Goal: Entertainment & Leisure: Consume media (video, audio)

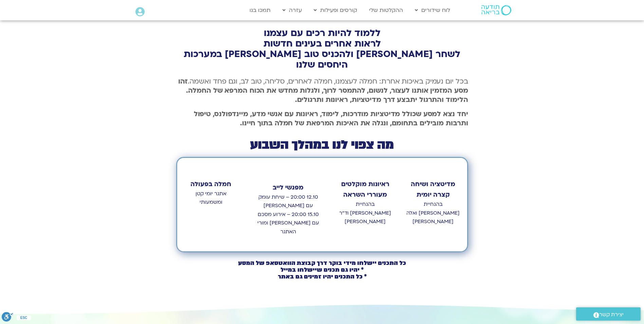
scroll to position [204, 0]
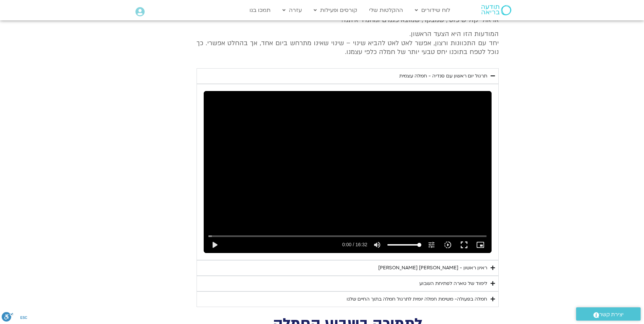
scroll to position [2254, 0]
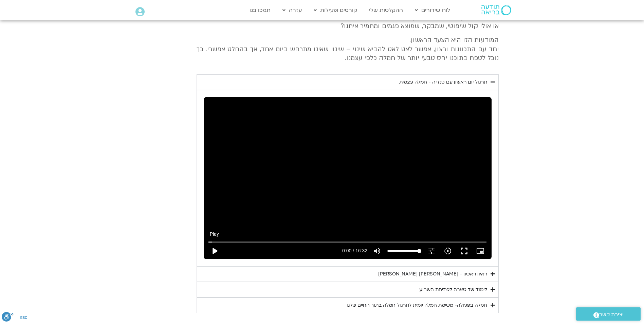
click at [212, 243] on button "play_arrow" at bounding box center [214, 251] width 16 height 16
click at [216, 215] on div "Skip Ad pause 0:05 / 16:32 volume_up Mute tune Resolution Auto 240p slow_motion…" at bounding box center [348, 178] width 288 height 162
type input "5.678412"
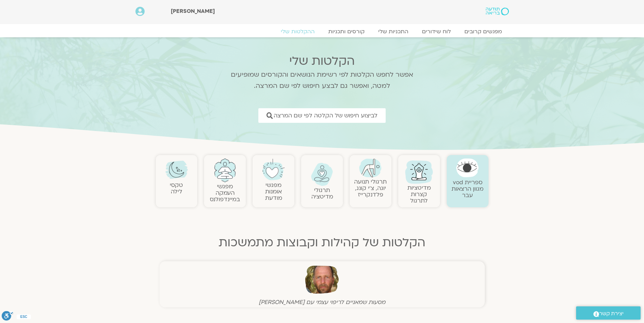
scroll to position [305, 0]
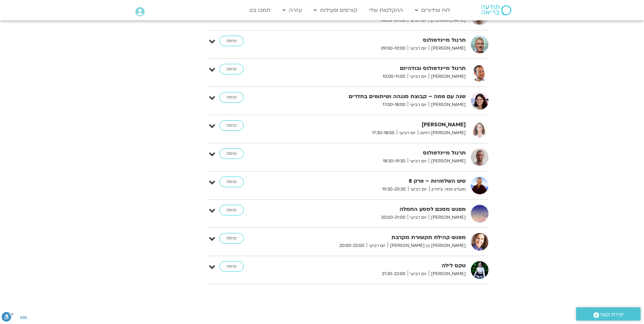
scroll to position [1062, 0]
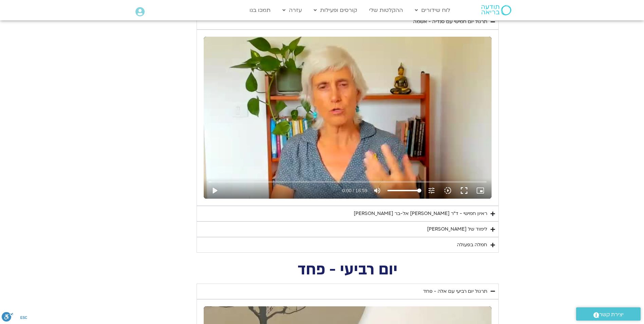
drag, startPoint x: 647, startPoint y: 81, endPoint x: 610, endPoint y: 121, distance: 54.5
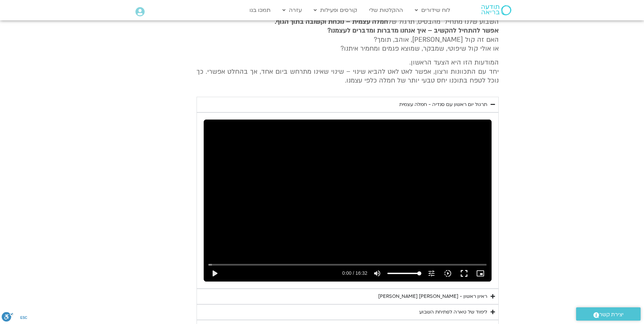
scroll to position [2224, 0]
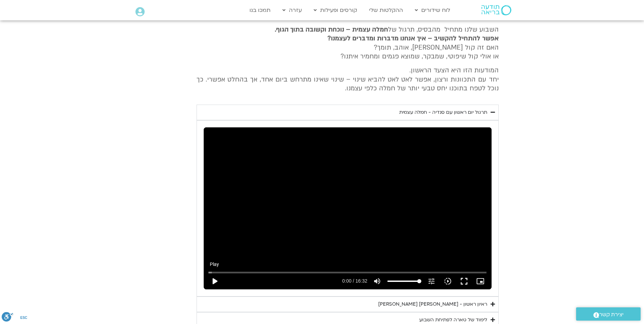
click at [213, 273] on button "play_arrow" at bounding box center [214, 281] width 16 height 16
drag, startPoint x: 211, startPoint y: 263, endPoint x: 218, endPoint y: 263, distance: 7.5
click at [218, 270] on input "Seek" at bounding box center [347, 272] width 278 height 4
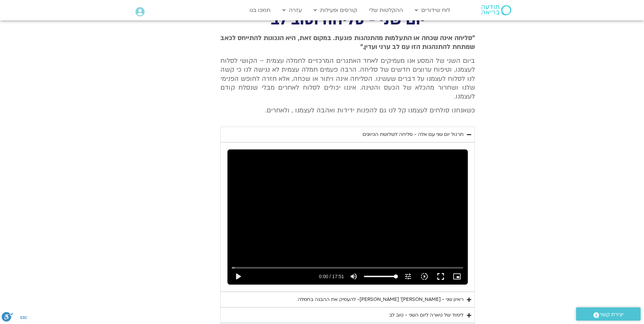
scroll to position [1911, 0]
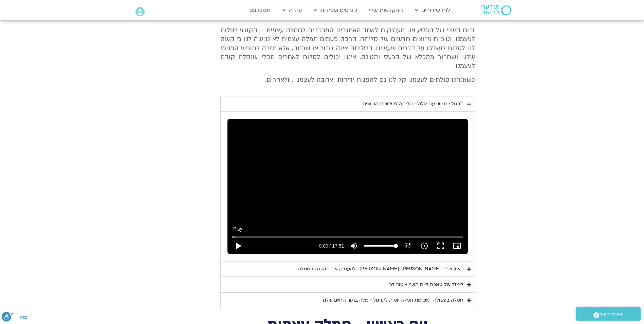
click at [238, 238] on button "play_arrow" at bounding box center [238, 246] width 16 height 16
type input "992.52"
type input "0.043329"
type input "992.52"
type input "0.17401"
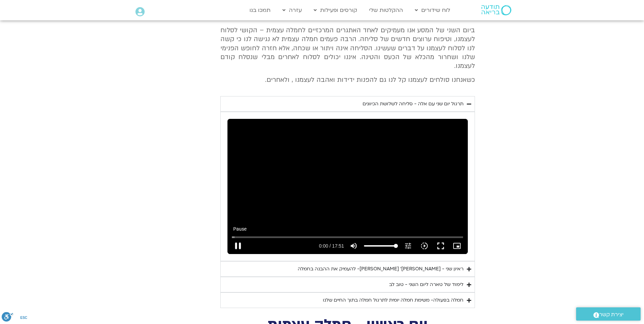
type input "992.52"
type input "0.306022"
type input "992.52"
type input "0.438444"
type input "992.52"
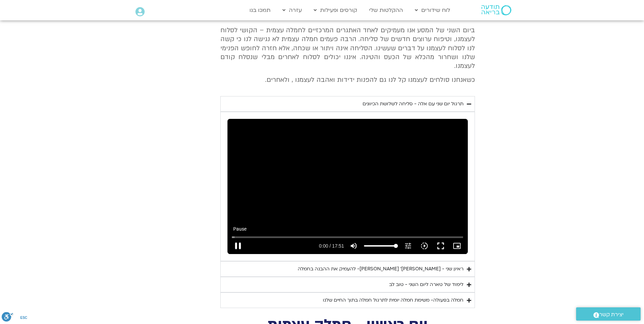
type input "0.577431"
type input "992.52"
type input "0.69885"
type input "992.52"
type input "0.82795"
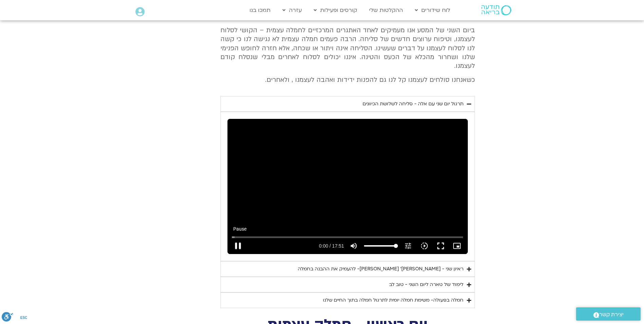
type input "992.52"
type input "0.95858"
type input "992.52"
type input "1.111196"
type input "992.52"
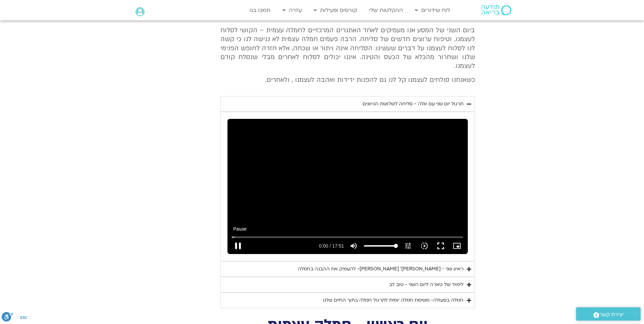
type input "1.244984"
type input "992.52"
type input "1.372884"
type input "992.52"
type input "1.501825"
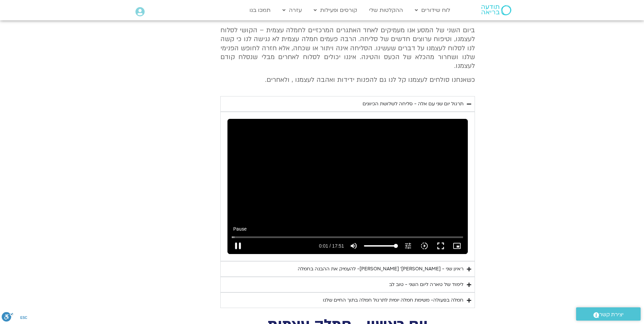
type input "992.52"
type input "1.634897"
type input "992.52"
type input "1.775764"
type input "992.52"
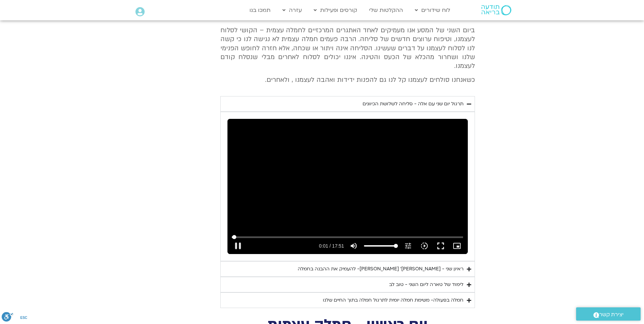
type input "1.907121"
type input "992.52"
type input "2.026476"
type input "992.52"
type input "2.153105"
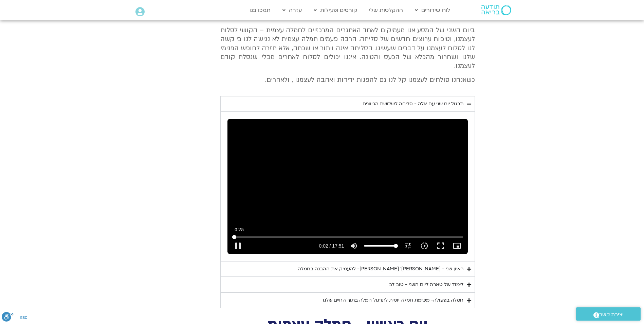
type input "992.52"
type input "2.284842"
type input "992.52"
type input "2.414008"
type input "992.52"
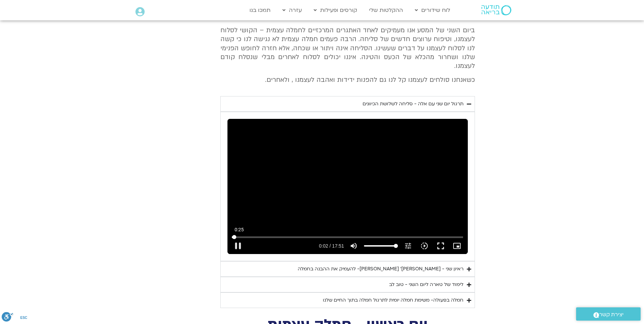
type input "2.547277"
type input "992.52"
type input "2.678158"
type input "992.52"
type input "2.809105"
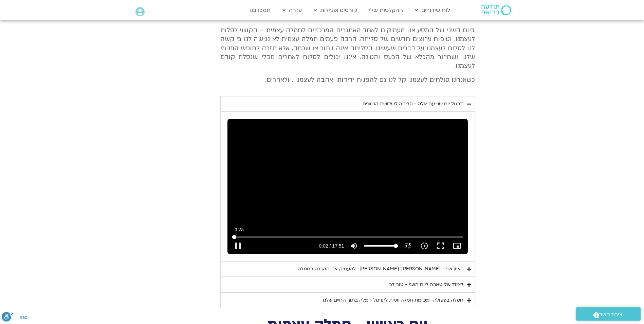
type input "992.52"
type input "2.938011"
type input "992.52"
type input "3.068819"
type input "992.52"
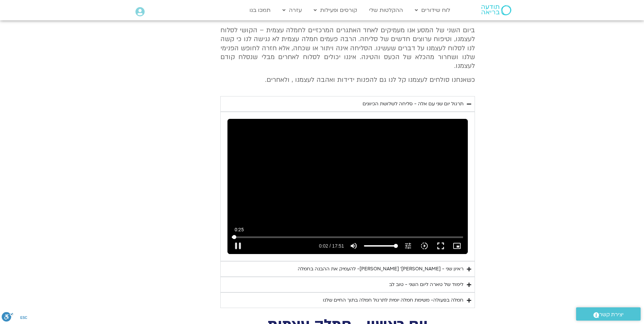
type input "3.19831"
type input "992.52"
type input "3.329312"
type input "992.52"
type input "3.458389"
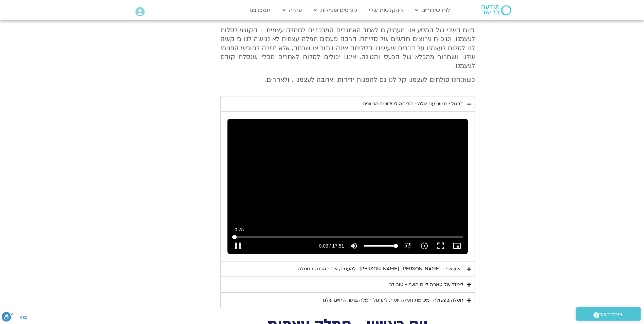
type input "992.52"
type input "3.586603"
type input "992.52"
type input "4.016164"
type input "992.52"
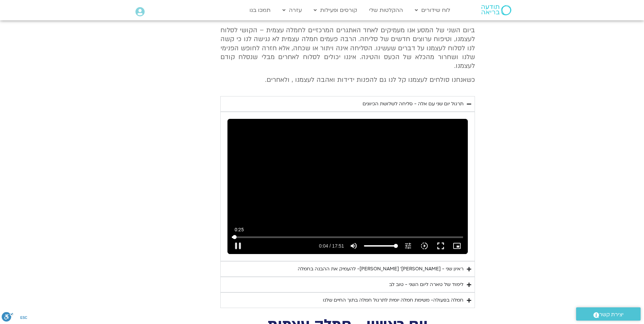
type input "4.11048"
type input "992.52"
type input "4.237968"
type input "992.52"
type input "4.37027"
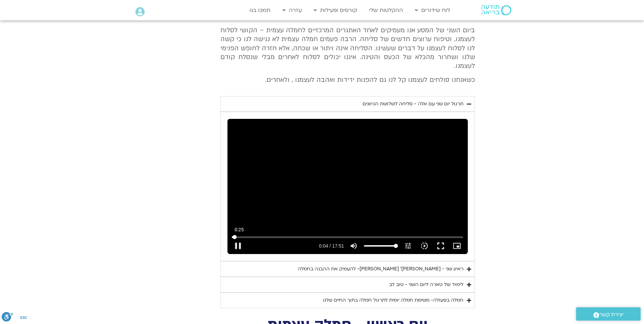
type input "992.52"
type input "4.501497"
type input "992.52"
type input "4.627053"
type input "992.52"
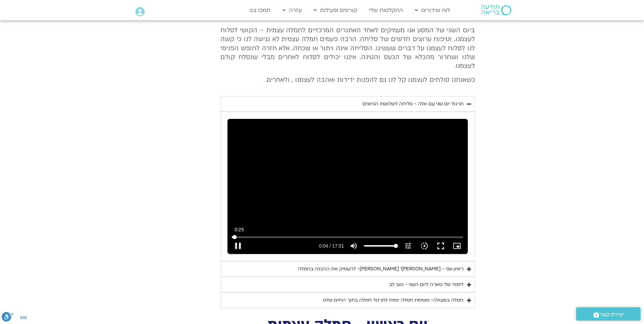
type input "4.760758"
type input "992.52"
type input "4.890295"
type input "992.52"
type input "5.017897"
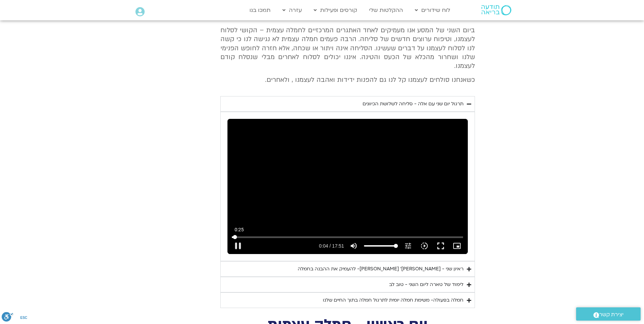
type input "992.52"
type input "5.148203"
type input "992.52"
type input "78.709911"
type input "992.52"
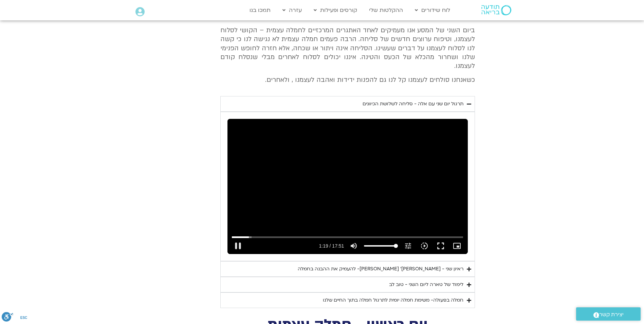
type input "79.105625"
type input "992.52"
type input "79.236051"
type input "992.52"
type input "79.245741"
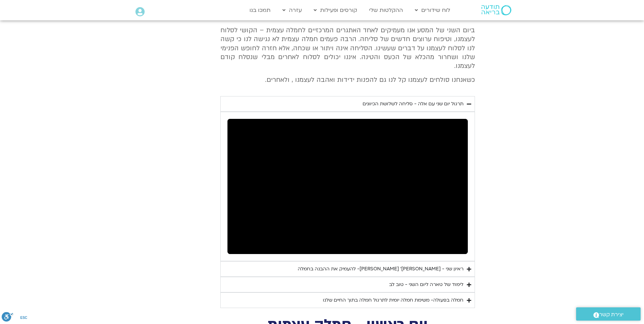
type input "992.52"
type input "79.88557"
type input "992.52"
type input "80.005728"
type input "992.52"
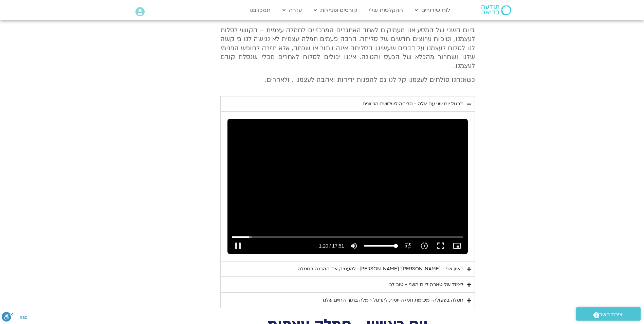
type input "80.135424"
type input "992.52"
type input "80.258498"
type input "992.52"
type input "80.396787"
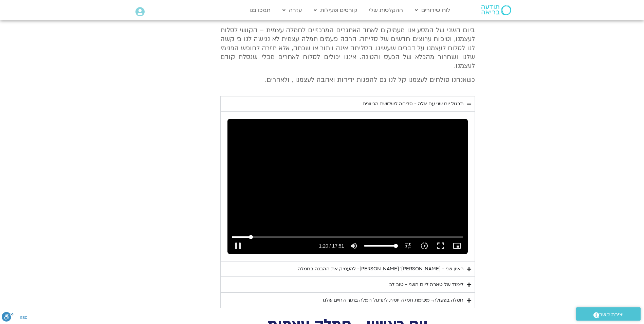
type input "992.52"
type input "80.525516"
type input "992.52"
type input "80.642612"
type input "992.52"
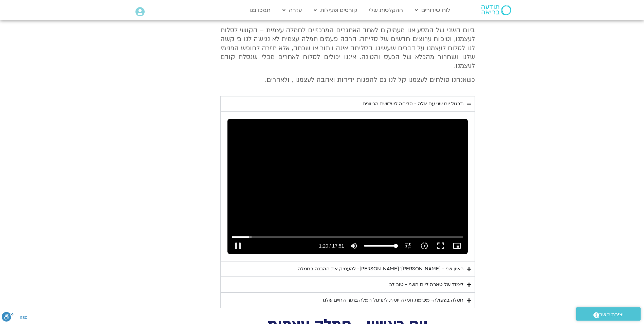
type input "80.771264"
type input "992.52"
type input "80.915675"
type input "992.52"
type input "81.026416"
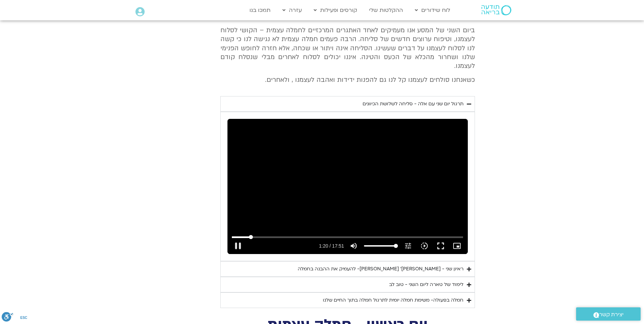
type input "992.52"
type input "81.153451"
type input "992.52"
type input "81.280752"
type input "992.52"
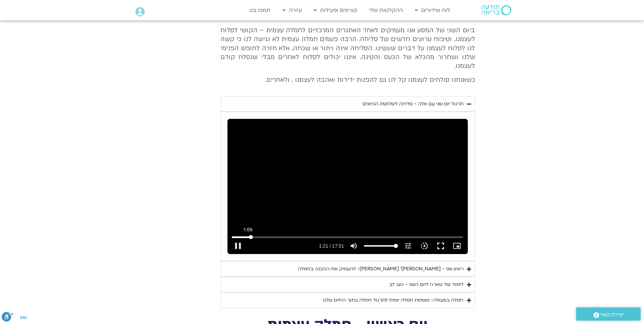
type input "81.410433"
type input "992.52"
type input "81.537852"
type input "992.52"
type input "81.668764"
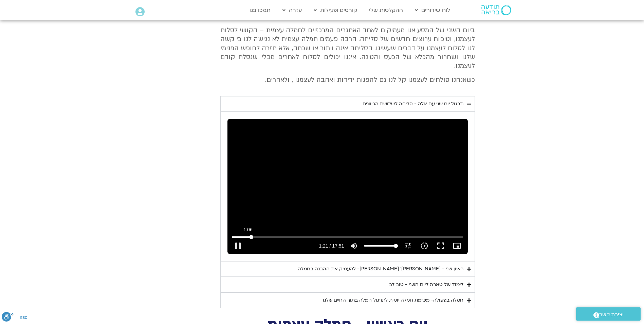
type input "992.52"
type input "64.6843537288017"
type input "992.52"
type input "58.2834281182206"
type input "992.52"
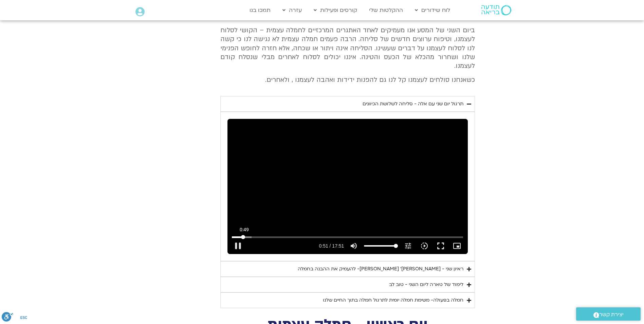
type input "42.2811140917679"
type input "992.52"
type input "11.8767174415078"
type input "992.52"
type input "0"
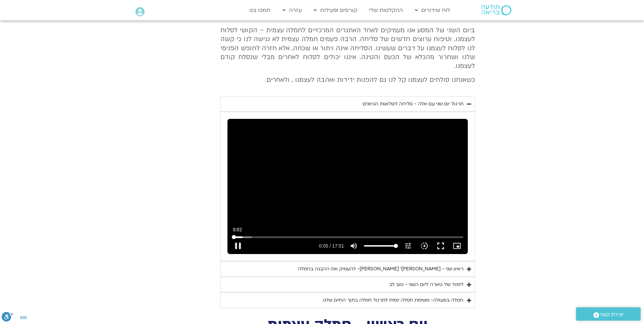
type input "992.52"
drag, startPoint x: 248, startPoint y: 227, endPoint x: 232, endPoint y: 227, distance: 15.6
click at [232, 235] on input "Seek" at bounding box center [347, 237] width 231 height 4
type input "0.008005"
type input "992.52"
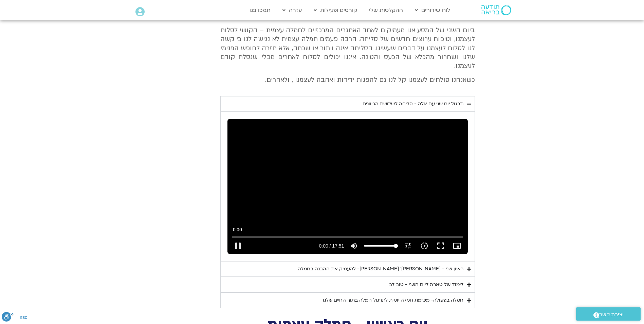
type input "0.099954"
type input "992.52"
type input "52.215482"
type input "992.52"
type input "52.345661"
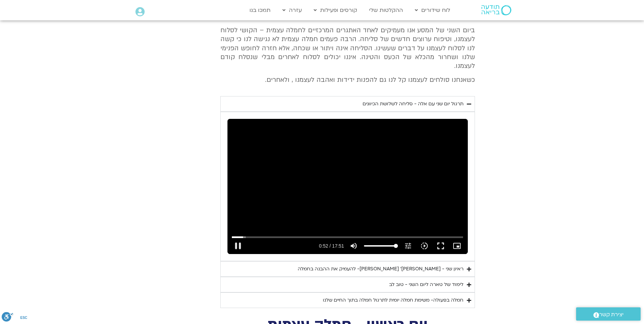
type input "992.52"
type input "52.447849"
type input "992.52"
type input "52.606118"
type input "992.52"
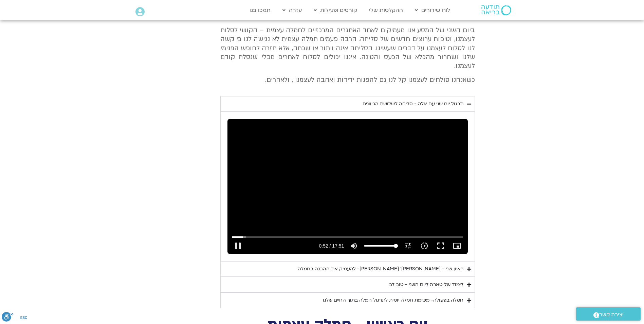
type input "52.745869"
type input "992.52"
type input "52.865465"
type input "992.52"
type input "53.005504"
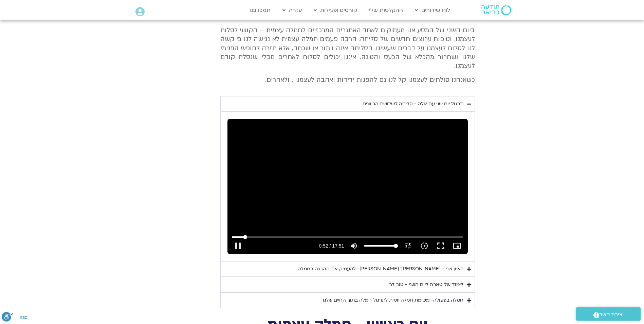
type input "992.52"
type input "53.136401"
type input "992.52"
type input "53.217644"
type input "992.52"
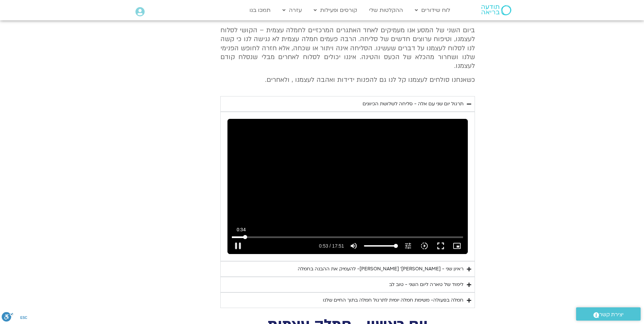
type input "53.349233"
type input "992.52"
type input "53.480188"
type input "992.52"
type input "53.60759"
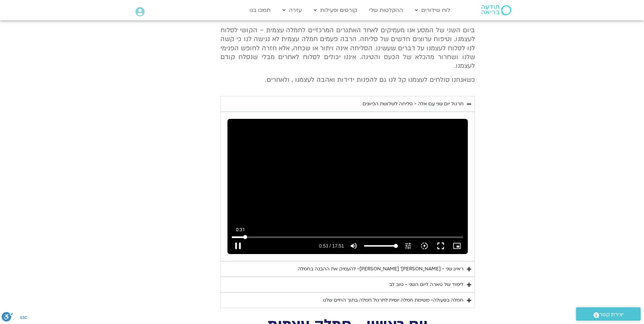
type input "992.52"
type input "53.737427"
type input "992.52"
type input "53.867704"
type input "992.52"
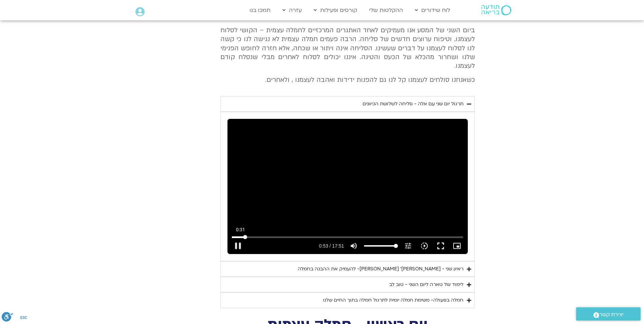
type input "53.997759"
type input "992.52"
type input "54.146889"
type input "992.52"
type input "54.259473"
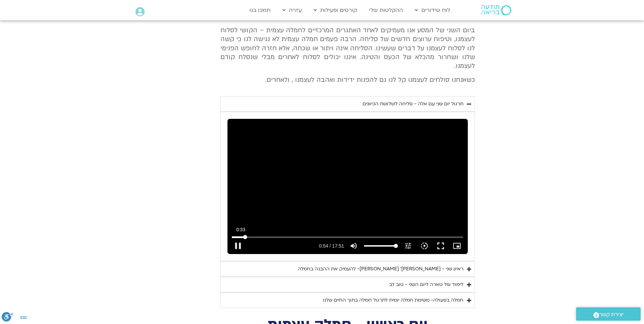
type input "992.52"
type input "54.389029"
type input "992.52"
type input "35.8801884811869"
type input "992.52"
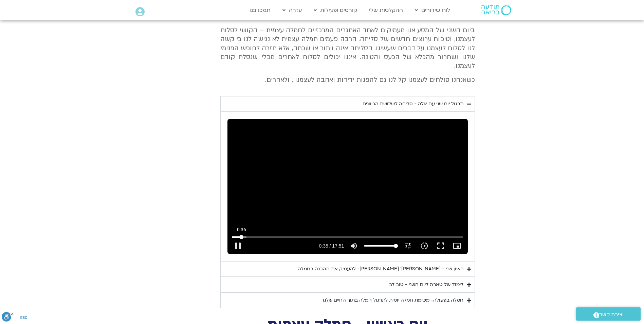
type input "32.6797256758963"
type input "992.52"
type input "29.4792628706058"
type input "992.52"
type input "24.67856866267"
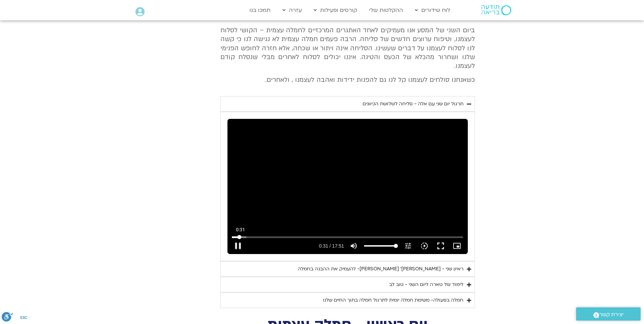
type input "992.52"
type input "21.4781058573795"
type input "992.52"
click at [238, 235] on input "Seek" at bounding box center [347, 237] width 231 height 4
type input "21.491856"
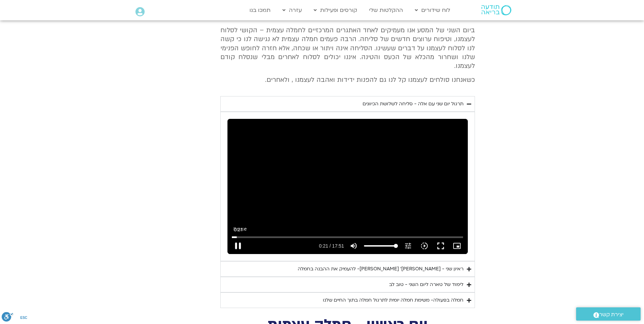
type input "992.52"
type input "21.583846"
type input "992.52"
type input "21.723852"
type input "992.52"
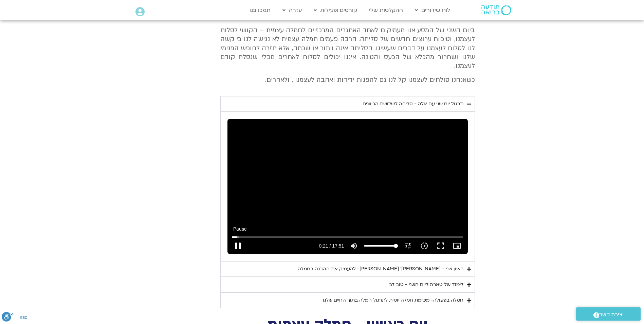
type input "21.823202"
type input "992.52"
type input "21.954647"
type input "992.52"
type input "22.086954"
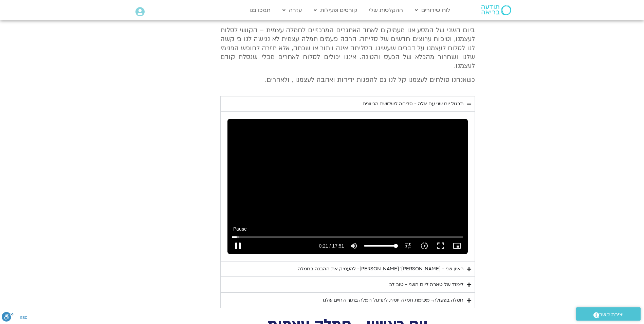
type input "992.52"
type input "22.216772"
type input "992.52"
type input "22.346905"
type input "992.52"
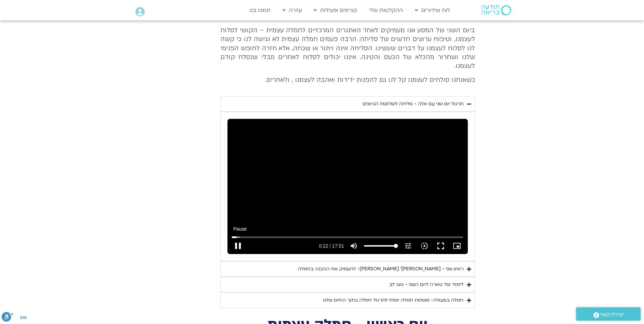
type input "22.48073"
type input "992.52"
type input "22.613355"
type input "992.52"
type input "22.742916"
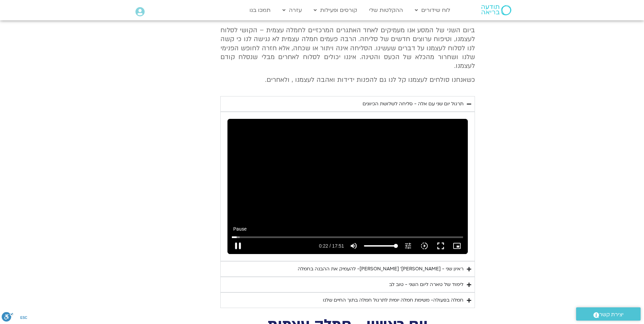
type input "992.52"
type input "22.871865"
type input "992.52"
type input "22.998687"
drag, startPoint x: 360, startPoint y: 228, endPoint x: 354, endPoint y: 224, distance: 7.0
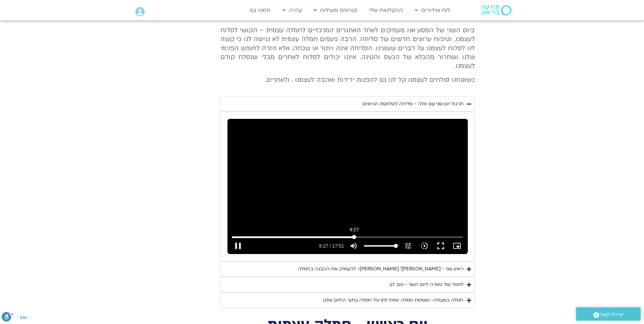
click at [354, 235] on input "Seek" at bounding box center [347, 237] width 231 height 4
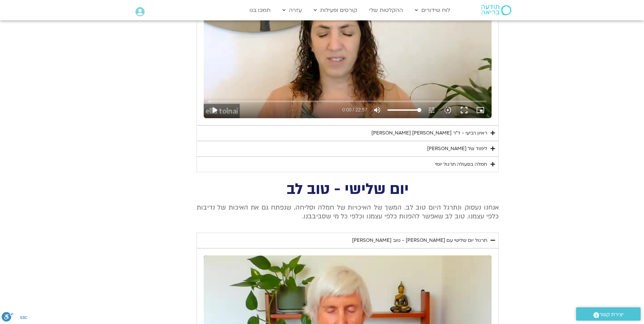
scroll to position [1404, 0]
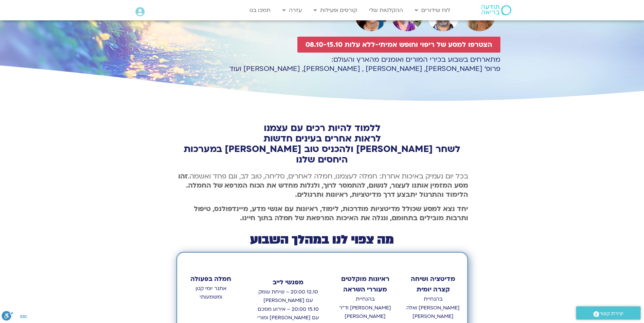
scroll to position [200, 0]
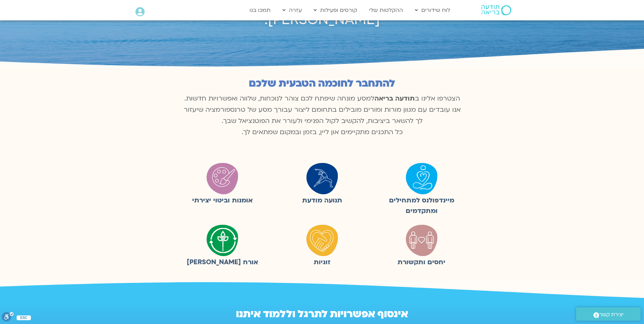
scroll to position [68, 0]
